Goal: Transaction & Acquisition: Purchase product/service

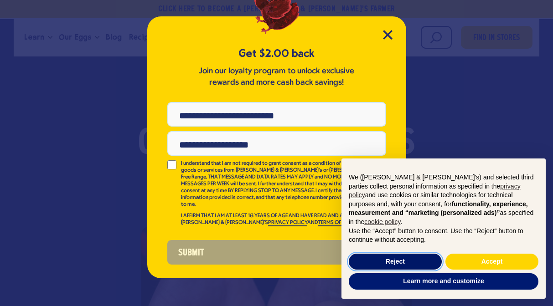
click at [388, 260] on button "Reject" at bounding box center [395, 262] width 93 height 16
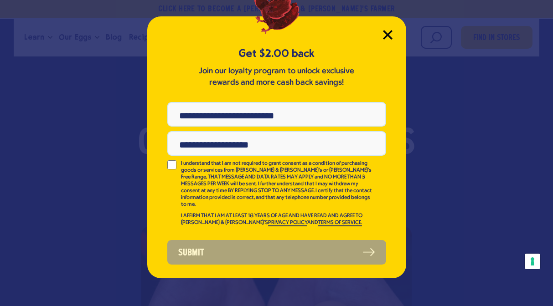
click at [384, 35] on icon "Close Modal" at bounding box center [388, 35] width 10 height 10
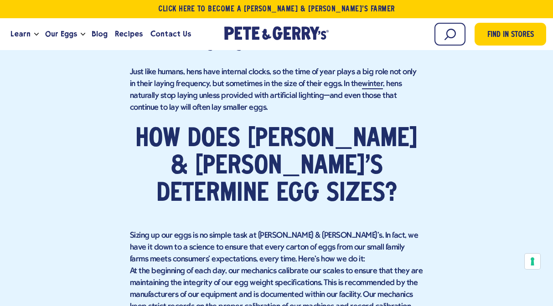
scroll to position [2949, 0]
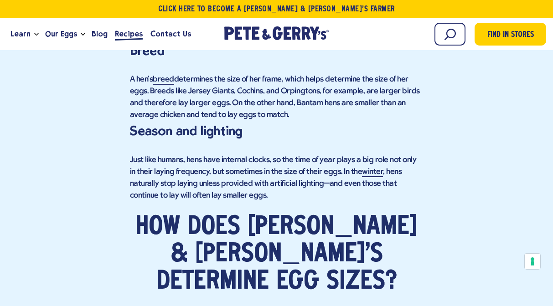
click at [132, 36] on span "Recipes" at bounding box center [129, 33] width 28 height 11
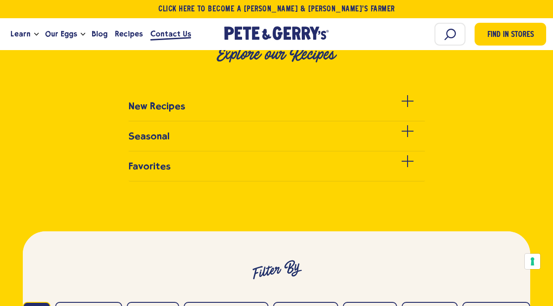
scroll to position [277, 0]
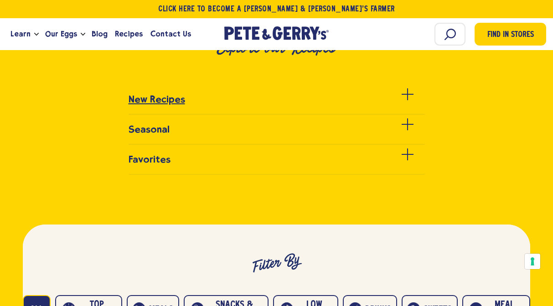
click at [406, 98] on div at bounding box center [407, 100] width 12 height 12
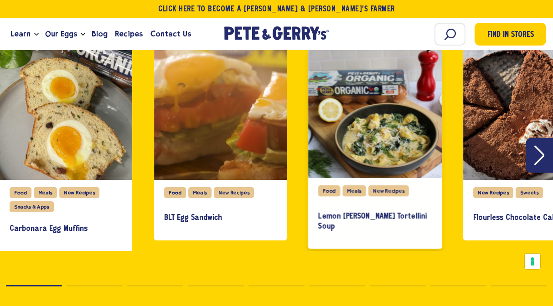
scroll to position [353, 0]
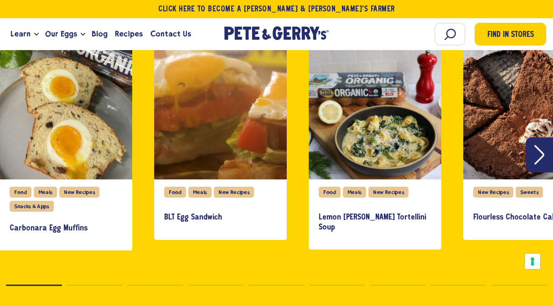
click at [537, 163] on icon "Next" at bounding box center [539, 155] width 10 height 20
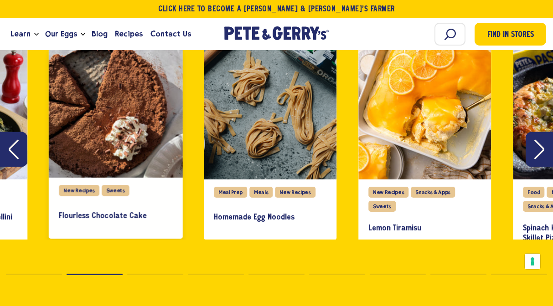
click at [67, 138] on div "slide 4 of 27" at bounding box center [116, 111] width 134 height 134
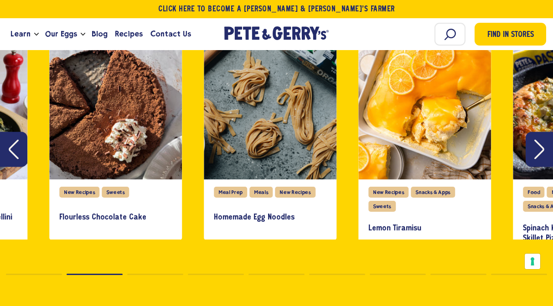
click at [546, 158] on button "Next" at bounding box center [538, 149] width 27 height 35
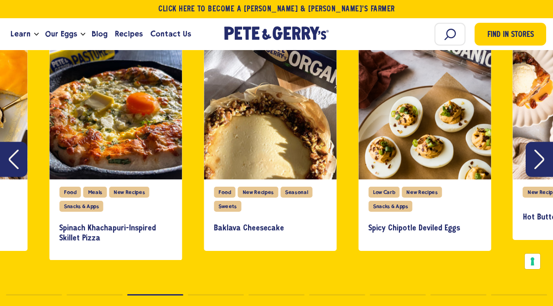
click at [546, 158] on button "Next" at bounding box center [538, 159] width 27 height 35
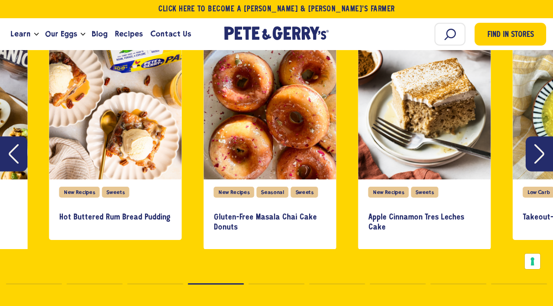
click at [546, 158] on button "Next" at bounding box center [538, 154] width 27 height 35
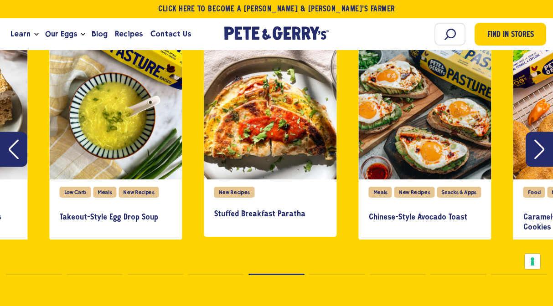
click at [546, 158] on button "Next" at bounding box center [538, 149] width 27 height 35
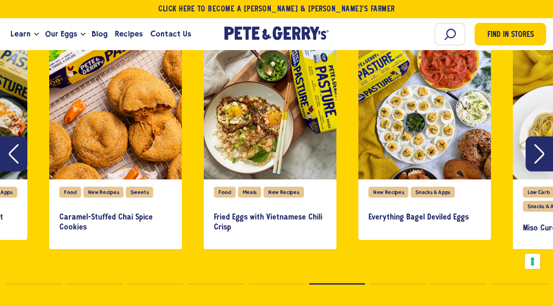
click at [16, 158] on icon "Previous" at bounding box center [14, 154] width 10 height 20
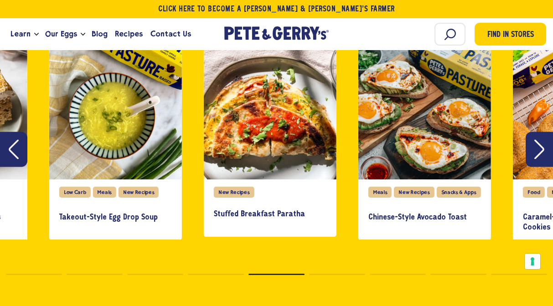
click at [533, 155] on button "Next" at bounding box center [538, 149] width 27 height 35
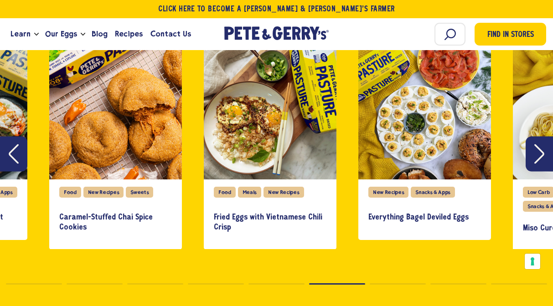
click at [533, 155] on button "Next" at bounding box center [538, 154] width 27 height 35
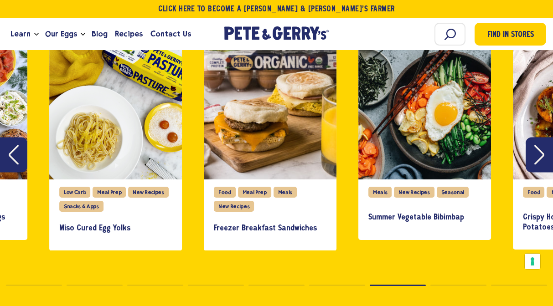
click at [533, 155] on button "Next" at bounding box center [538, 154] width 27 height 35
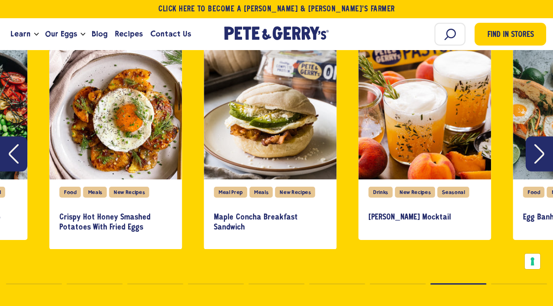
click at [533, 155] on button "Next" at bounding box center [538, 154] width 27 height 35
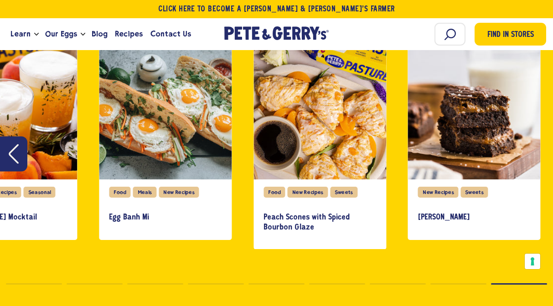
click at [533, 155] on div "slide 27 of 27" at bounding box center [474, 113] width 133 height 133
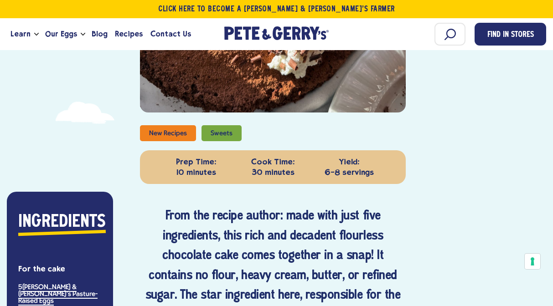
scroll to position [310, 0]
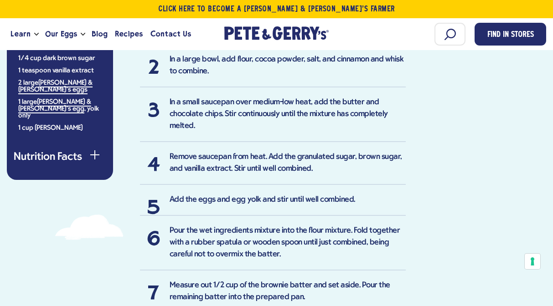
scroll to position [729, 0]
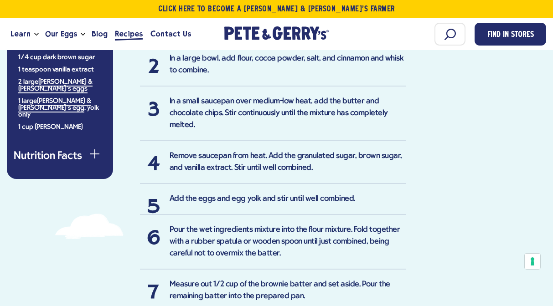
click at [125, 36] on span "Recipes" at bounding box center [129, 33] width 28 height 11
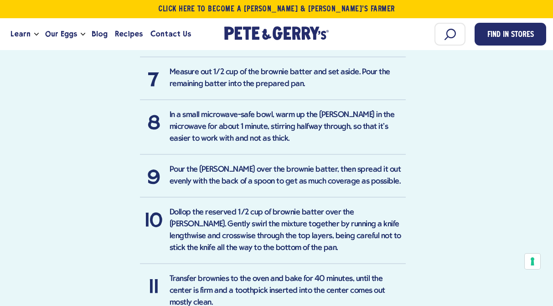
scroll to position [974, 0]
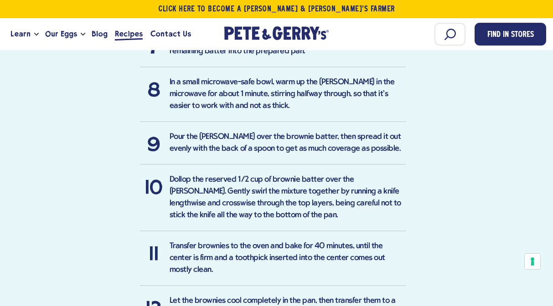
click at [123, 32] on span "Recipes" at bounding box center [129, 33] width 28 height 11
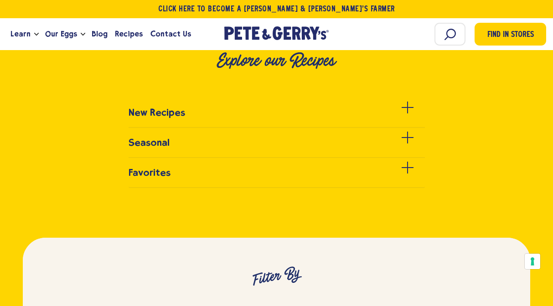
scroll to position [273, 0]
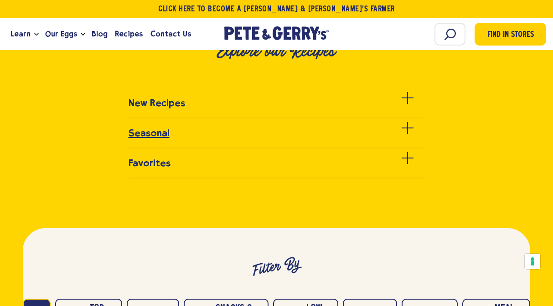
click at [406, 129] on div at bounding box center [407, 134] width 12 height 12
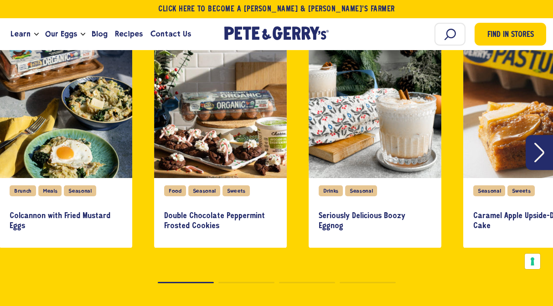
scroll to position [387, 0]
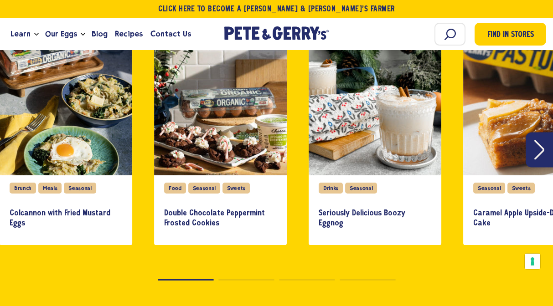
click at [541, 152] on icon "Next" at bounding box center [539, 150] width 10 height 20
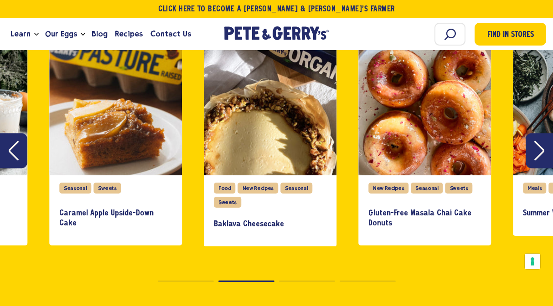
click at [541, 151] on icon "Next" at bounding box center [539, 151] width 10 height 20
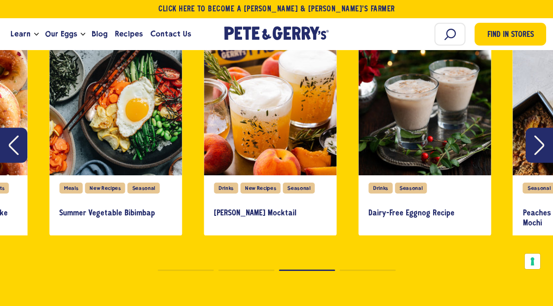
click at [541, 151] on icon "Next" at bounding box center [539, 145] width 10 height 20
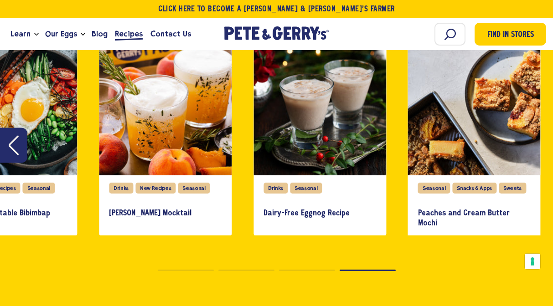
click at [128, 36] on span "Recipes" at bounding box center [129, 33] width 28 height 11
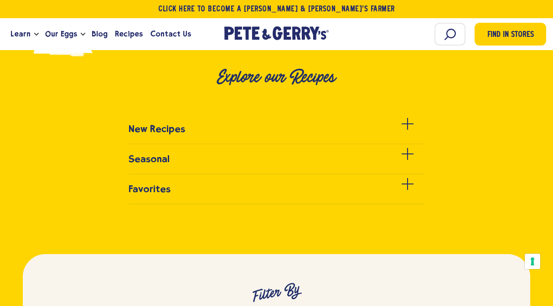
scroll to position [278, 0]
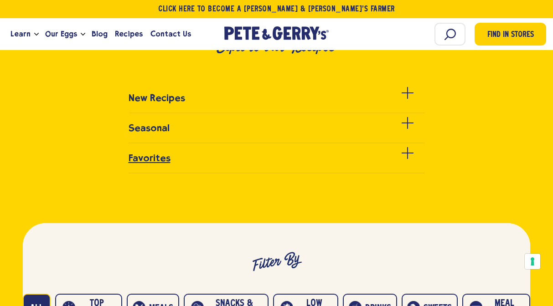
click at [410, 159] on div at bounding box center [407, 159] width 12 height 12
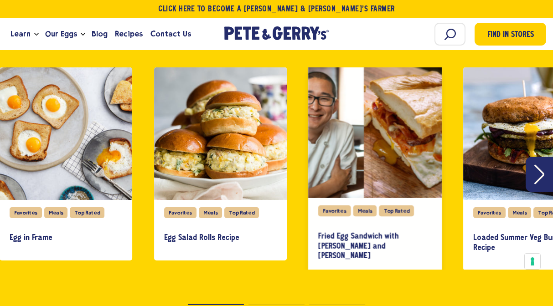
scroll to position [394, 0]
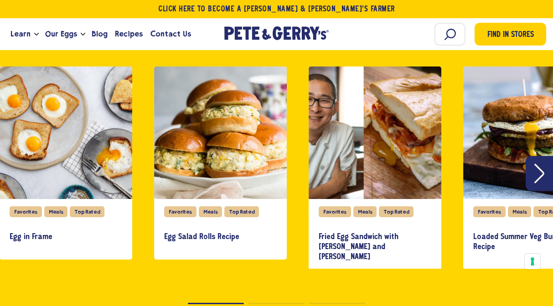
click at [538, 170] on icon "Next" at bounding box center [539, 174] width 10 height 20
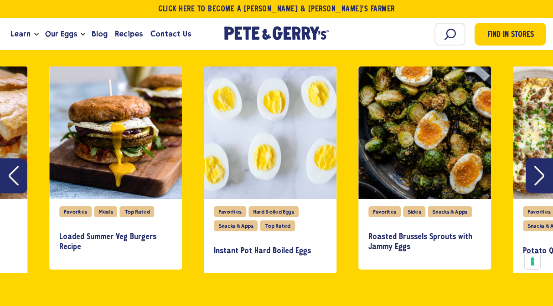
click at [542, 176] on icon "Next" at bounding box center [539, 176] width 10 height 20
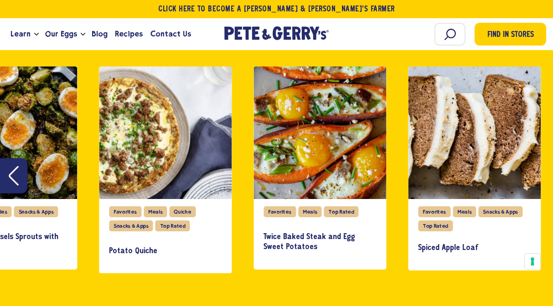
click at [543, 176] on div "Favorites Meals Top Rated Egg in Frame Favorites Meals Top Rated Egg Salad Roll…" at bounding box center [276, 170] width 553 height 207
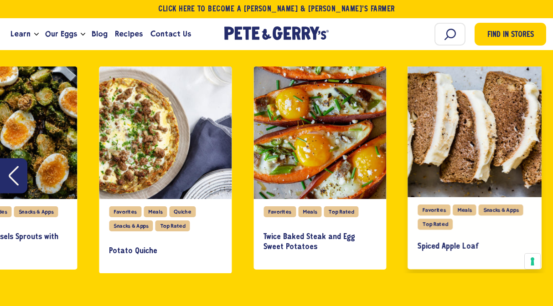
click at [494, 185] on div "slide 9 of 9" at bounding box center [474, 130] width 134 height 134
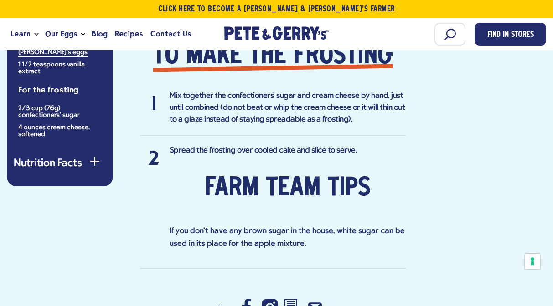
scroll to position [921, 0]
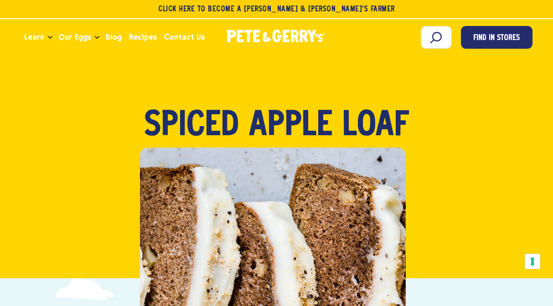
scroll to position [0, 0]
click at [137, 40] on span "Recipes" at bounding box center [143, 36] width 28 height 11
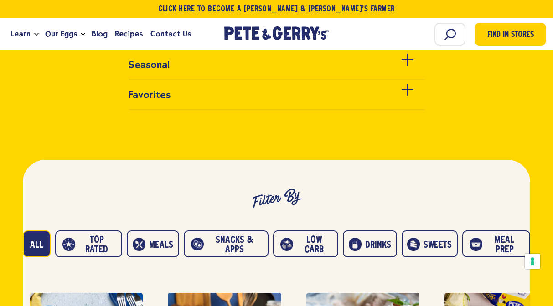
scroll to position [345, 0]
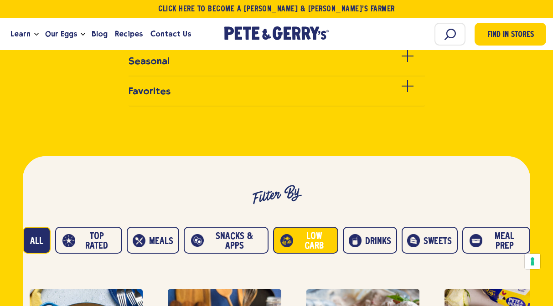
click at [315, 246] on button "Low carb" at bounding box center [305, 240] width 65 height 27
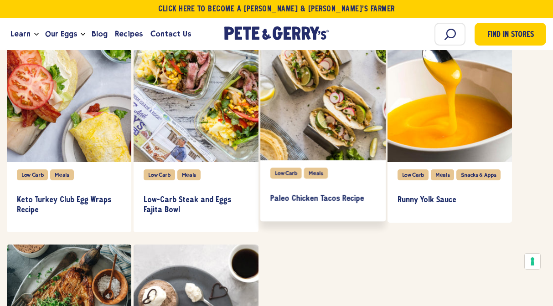
scroll to position [2787, 0]
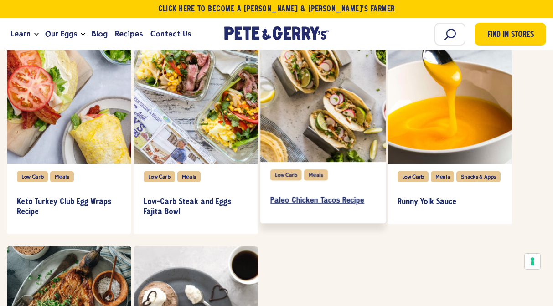
click at [328, 199] on h3 "Paleo Chicken Tacos Recipe" at bounding box center [323, 201] width 106 height 10
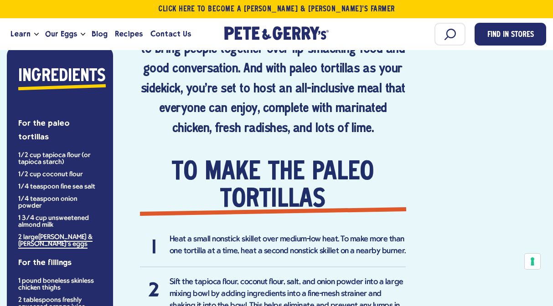
scroll to position [519, 0]
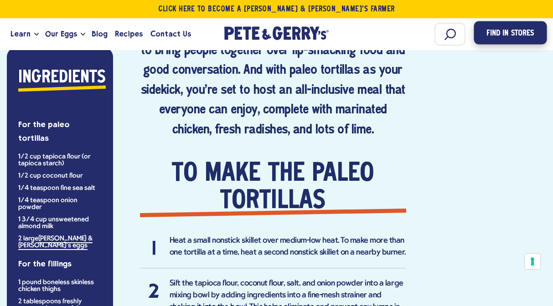
click at [512, 36] on span "Find in Stores" at bounding box center [509, 33] width 47 height 12
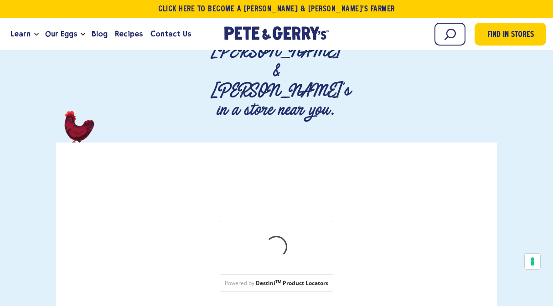
scroll to position [134, 0]
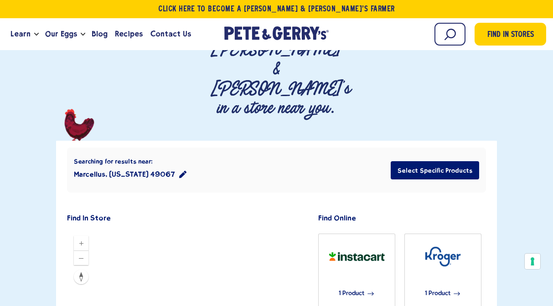
click at [179, 171] on icon "location filter" at bounding box center [182, 174] width 7 height 7
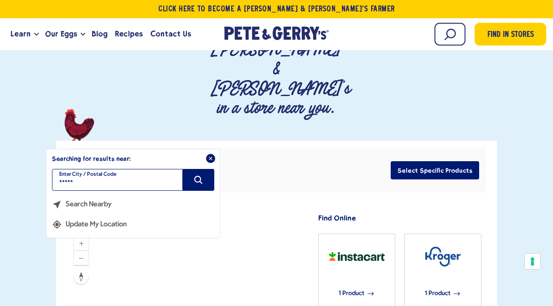
click at [87, 169] on input "*****" at bounding box center [133, 180] width 162 height 22
type input "*****"
click at [112, 211] on button "Update My Location" at bounding box center [89, 221] width 75 height 20
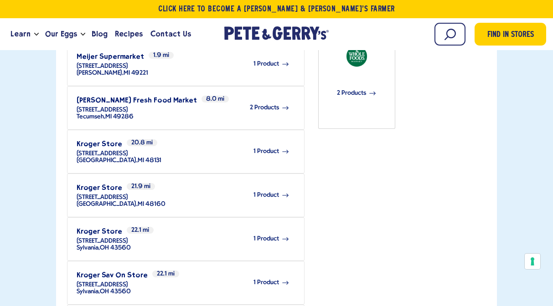
scroll to position [441, 0]
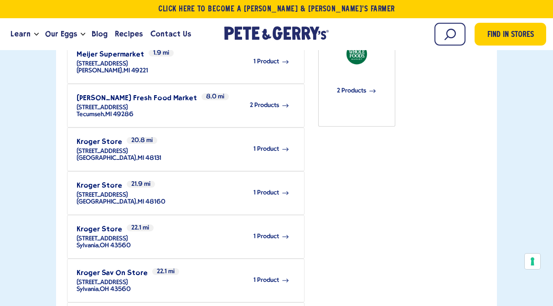
click at [268, 180] on div "1 Product" at bounding box center [227, 192] width 124 height 25
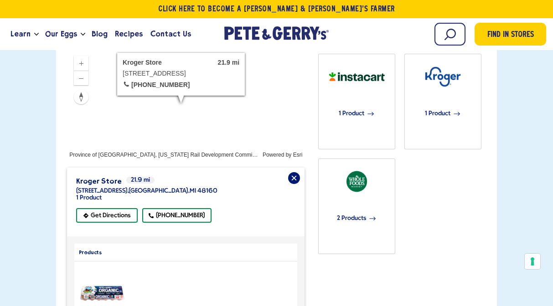
scroll to position [314, 0]
click at [112, 284] on img "product" at bounding box center [102, 293] width 48 height 18
